Goal: Task Accomplishment & Management: Use online tool/utility

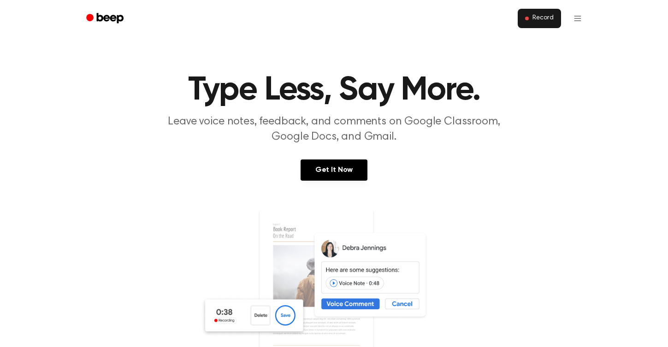
click at [536, 15] on span "Record" at bounding box center [542, 18] width 21 height 8
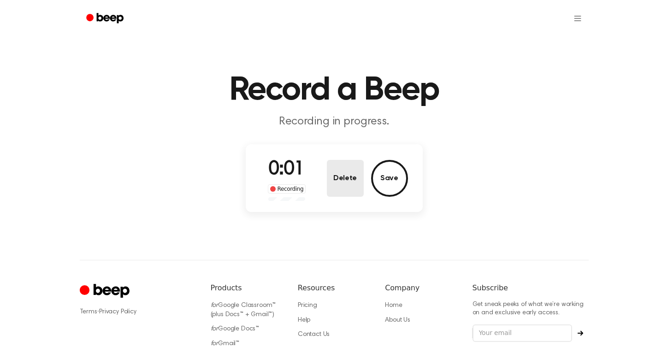
click at [341, 192] on button "Delete" at bounding box center [345, 178] width 37 height 37
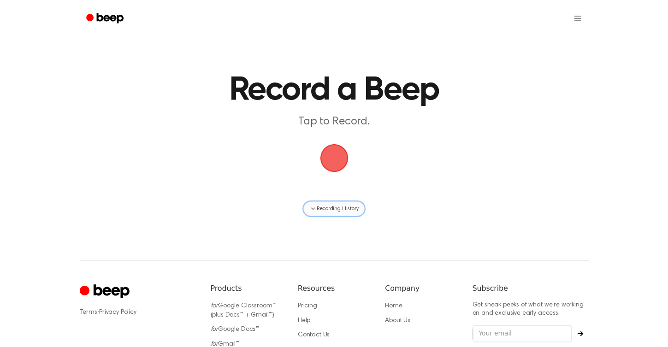
click at [331, 208] on span "Recording History" at bounding box center [337, 209] width 41 height 8
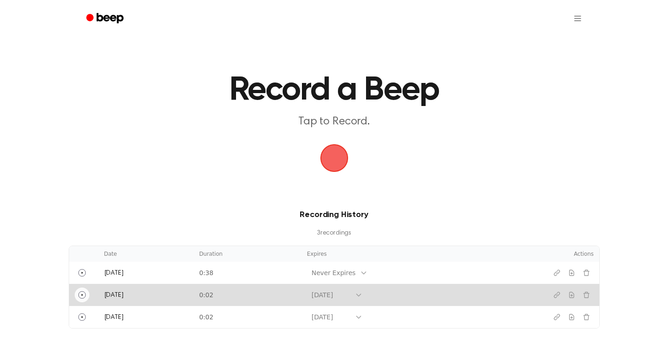
click at [83, 296] on icon "Play" at bounding box center [81, 294] width 7 height 7
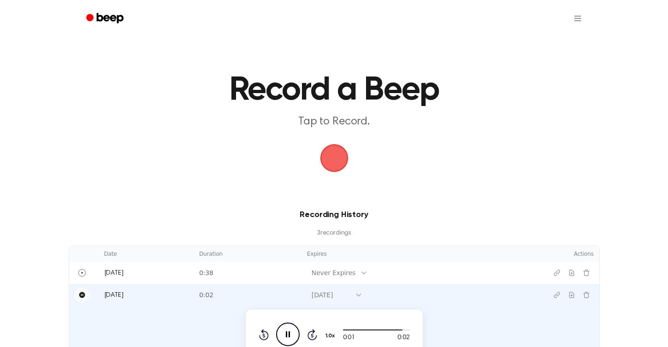
click at [83, 296] on icon "Pause" at bounding box center [82, 295] width 6 height 6
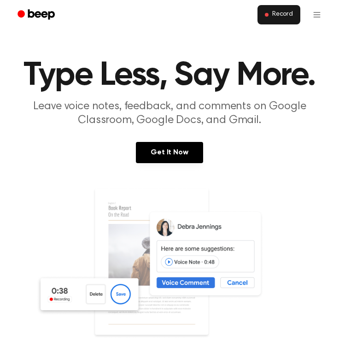
click at [280, 12] on span "Record" at bounding box center [282, 15] width 21 height 8
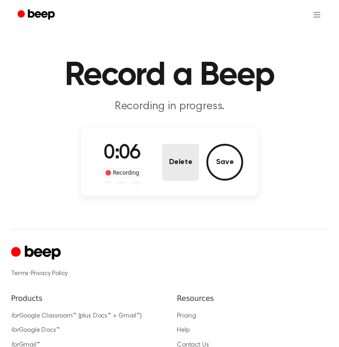
click at [177, 174] on button "Delete" at bounding box center [180, 162] width 37 height 37
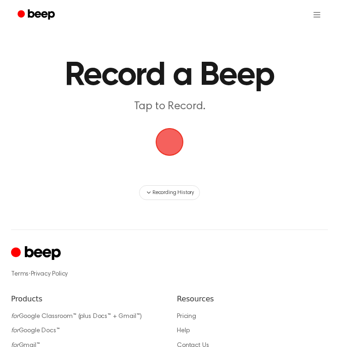
click at [167, 139] on span "button" at bounding box center [170, 142] width 26 height 26
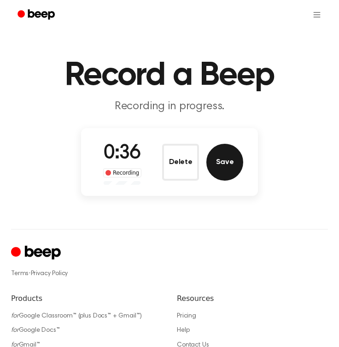
click at [218, 167] on button "Save" at bounding box center [224, 162] width 37 height 37
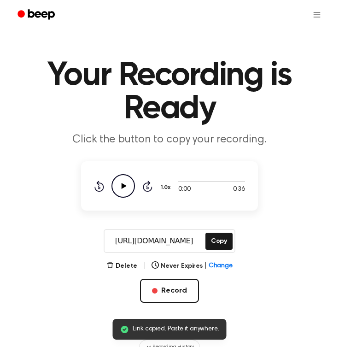
click at [127, 185] on icon "Play Audio" at bounding box center [124, 186] width 24 height 24
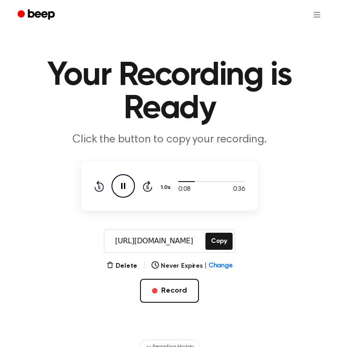
click at [125, 184] on icon "Pause Audio" at bounding box center [124, 186] width 24 height 24
drag, startPoint x: 181, startPoint y: 180, endPoint x: 176, endPoint y: 180, distance: 5.1
click at [176, 180] on div "0:09 0:36 1.0x Rewind 5 seconds Play Audio Skip 5 seconds" at bounding box center [169, 186] width 151 height 24
drag, startPoint x: 192, startPoint y: 182, endPoint x: 168, endPoint y: 182, distance: 24.0
click at [168, 182] on div "0:09 0:36 1.0x Rewind 5 seconds Play Audio Skip 5 seconds" at bounding box center [169, 186] width 151 height 24
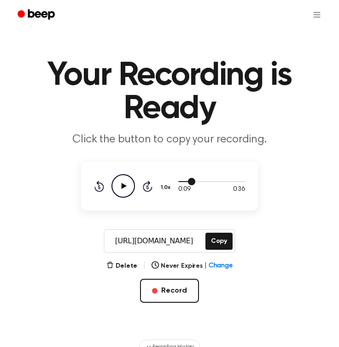
click at [180, 182] on div at bounding box center [211, 180] width 67 height 7
click at [126, 183] on icon "Play Audio" at bounding box center [124, 186] width 24 height 24
click at [125, 176] on icon "Play Audio" at bounding box center [124, 186] width 24 height 24
click at [124, 180] on icon "Pause Audio" at bounding box center [124, 186] width 24 height 24
click at [178, 181] on span at bounding box center [176, 181] width 7 height 7
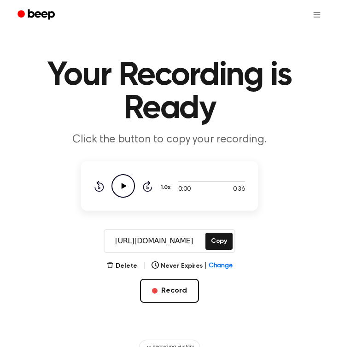
click at [123, 183] on icon "Play Audio" at bounding box center [124, 186] width 24 height 24
click at [123, 183] on icon "Pause Audio" at bounding box center [124, 186] width 24 height 24
click at [122, 264] on button "Delete" at bounding box center [121, 266] width 31 height 10
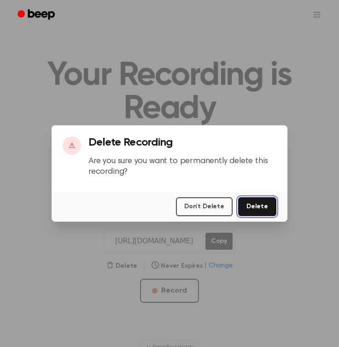
click at [265, 200] on button "Delete" at bounding box center [257, 206] width 38 height 19
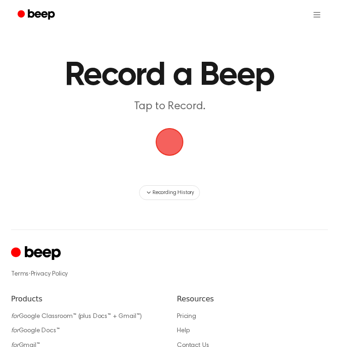
click at [171, 148] on span "button" at bounding box center [170, 142] width 34 height 34
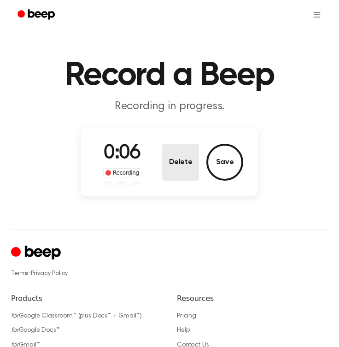
click at [183, 160] on button "Delete" at bounding box center [180, 162] width 37 height 37
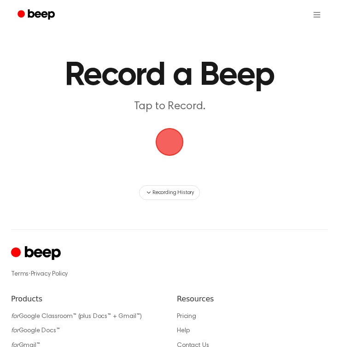
click at [171, 140] on span "button" at bounding box center [169, 142] width 49 height 49
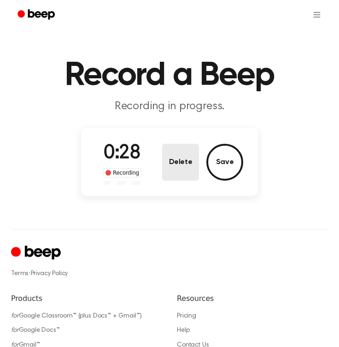
click at [190, 163] on button "Delete" at bounding box center [180, 162] width 37 height 37
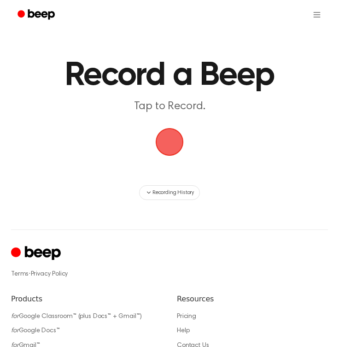
click at [171, 147] on span "button" at bounding box center [169, 142] width 49 height 49
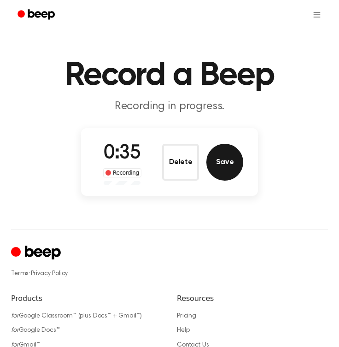
click at [218, 156] on button "Save" at bounding box center [224, 162] width 37 height 37
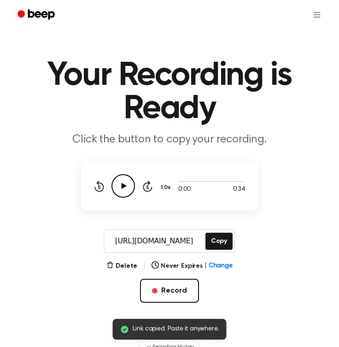
click at [129, 183] on icon "Play Audio" at bounding box center [124, 186] width 24 height 24
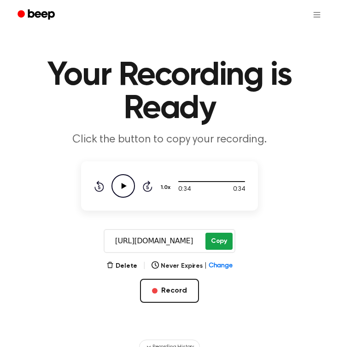
click at [217, 236] on button "Copy" at bounding box center [219, 241] width 27 height 17
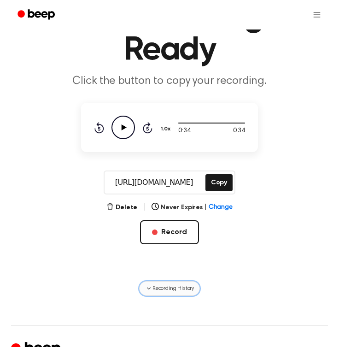
click at [150, 286] on icon "button" at bounding box center [148, 288] width 7 height 7
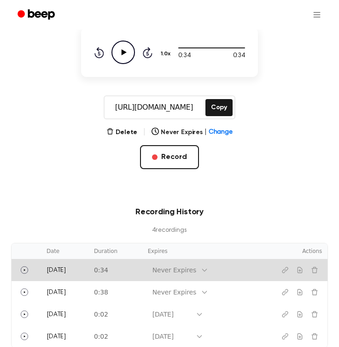
scroll to position [157, 0]
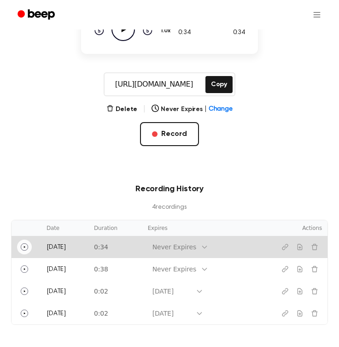
click at [23, 246] on icon "Play" at bounding box center [24, 246] width 7 height 7
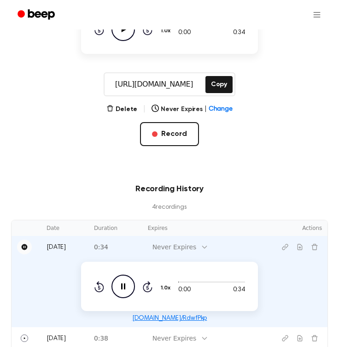
click at [23, 246] on icon "Pause" at bounding box center [25, 247] width 6 height 6
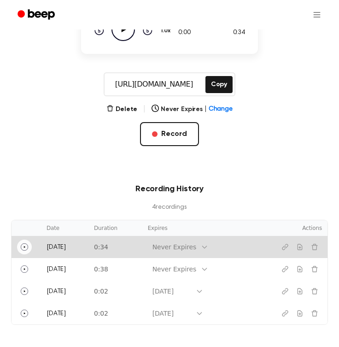
click at [86, 243] on td "Today" at bounding box center [64, 247] width 47 height 22
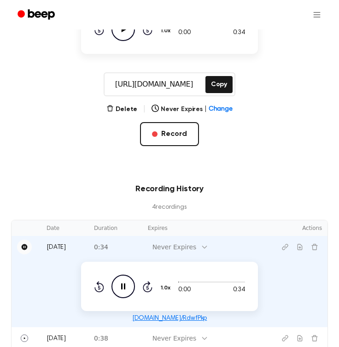
click at [86, 243] on td "Today" at bounding box center [64, 247] width 47 height 22
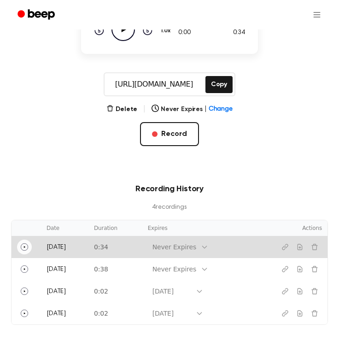
click at [163, 248] on div "Never Expires" at bounding box center [174, 248] width 53 height 12
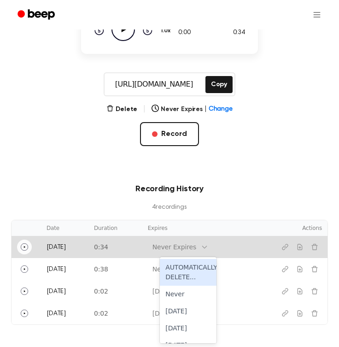
click at [141, 247] on td "0:34" at bounding box center [115, 247] width 54 height 22
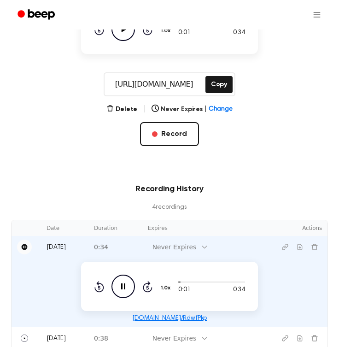
click at [166, 317] on link "beep.audio/RdwfPkp" at bounding box center [169, 318] width 75 height 6
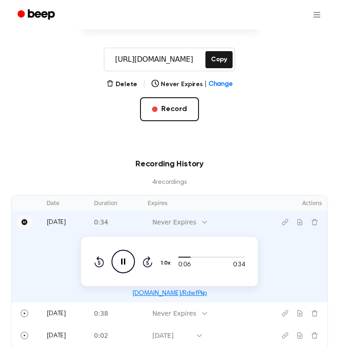
click at [166, 295] on link "beep.audio/RdwfPkp" at bounding box center [169, 293] width 75 height 6
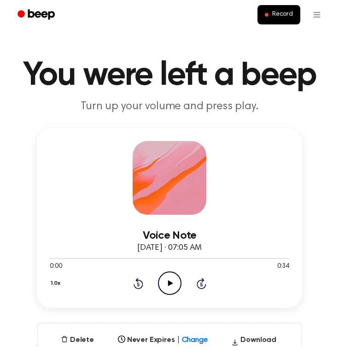
click at [176, 274] on circle at bounding box center [170, 283] width 23 height 23
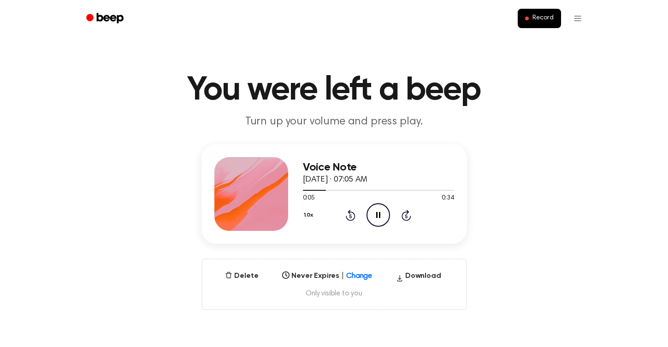
click at [339, 207] on icon "Pause Audio" at bounding box center [378, 215] width 24 height 24
